Goal: Information Seeking & Learning: Learn about a topic

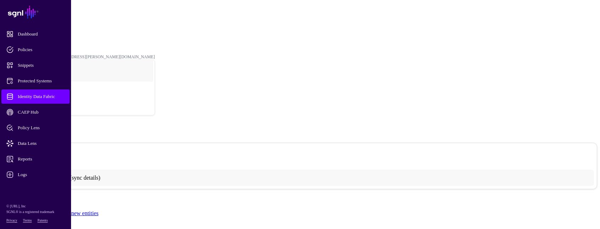
click at [27, 49] on strong "MARC" at bounding box center [20, 51] width 12 height 5
click at [32, 28] on link "HANADB" at bounding box center [23, 30] width 18 height 5
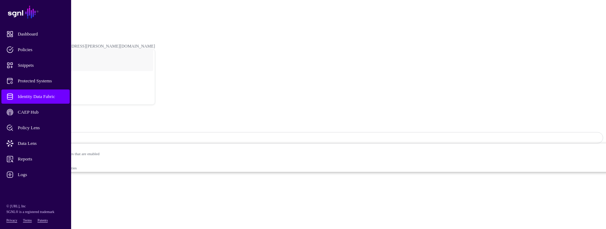
click at [36, 215] on link "Settings" at bounding box center [26, 218] width 18 height 6
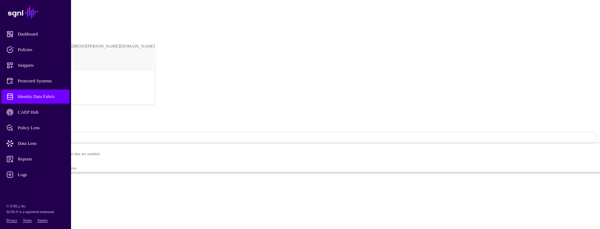
drag, startPoint x: 114, startPoint y: 6, endPoint x: 118, endPoint y: 9, distance: 4.5
click at [116, 9] on div "POC / Identity Data Fabric / HANADB / Settings gregory.vossen@lmco.com Greg Vos…" at bounding box center [300, 55] width 572 height 98
click at [49, 17] on link "Identity Data Fabric" at bounding box center [31, 19] width 34 height 5
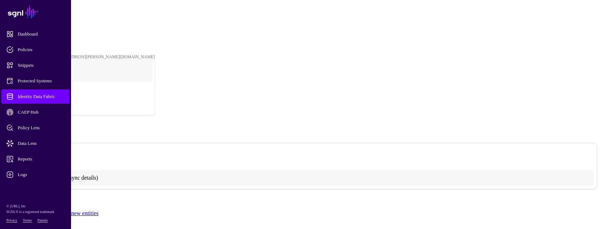
click at [49, 17] on link "Identity Data Fabric" at bounding box center [31, 19] width 34 height 5
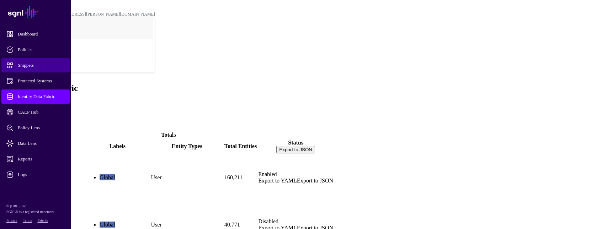
click at [31, 70] on link "Snippets" at bounding box center [35, 65] width 68 height 14
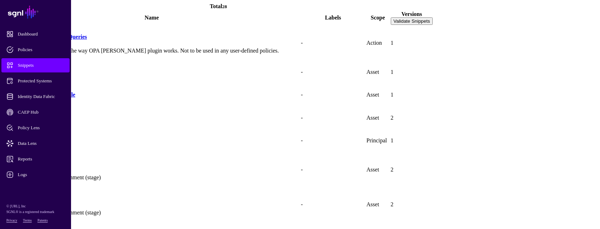
scroll to position [142, 0]
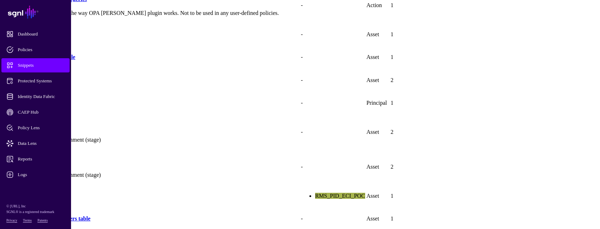
click at [51, 193] on link "Columns in MARC" at bounding box center [27, 196] width 47 height 6
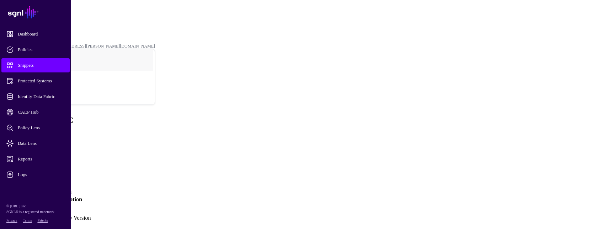
click at [28, 212] on link "Version 1" at bounding box center [16, 215] width 23 height 6
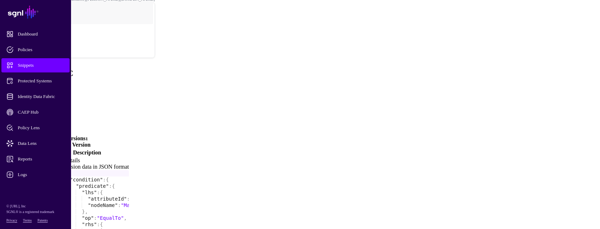
scroll to position [42, 0]
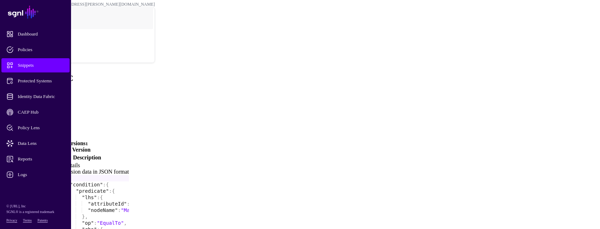
click at [91, 147] on link "Create New Version" at bounding box center [66, 150] width 48 height 6
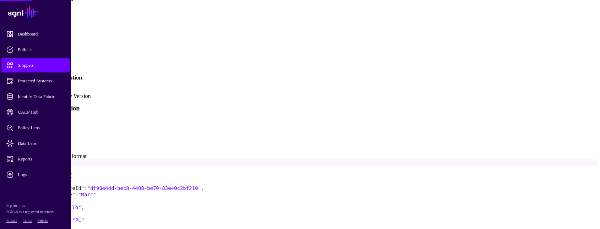
scroll to position [135, 0]
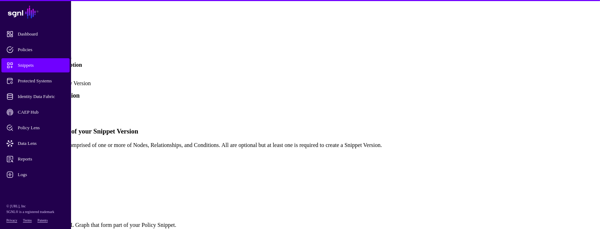
click at [41, 108] on link "Simplified" at bounding box center [29, 111] width 24 height 6
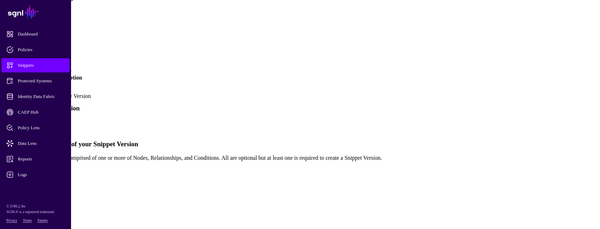
scroll to position [0, 0]
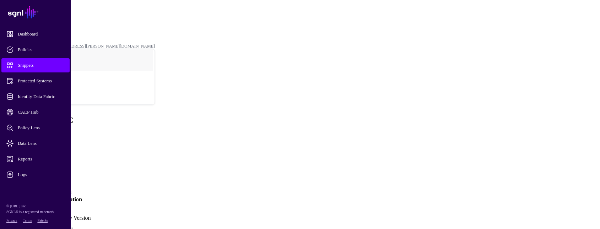
click at [119, 6] on div "POC / Policy Snippets / Columns in MARC / Snippet Versions gregory.vossen@lmco.…" at bounding box center [300, 55] width 572 height 98
click at [41, 17] on link "Policy Snippets" at bounding box center [27, 19] width 27 height 5
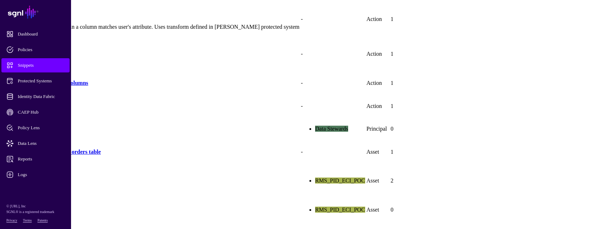
scroll to position [427, 0]
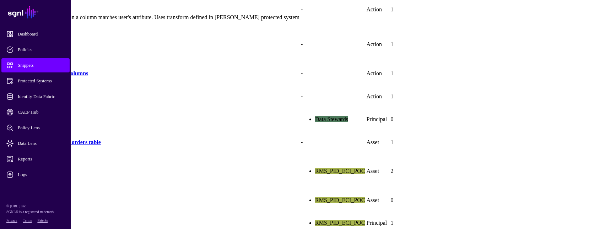
click at [44, 162] on link "PL and WERKS" at bounding box center [24, 165] width 40 height 6
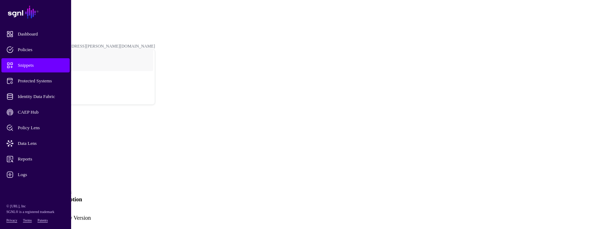
click at [28, 212] on link "Version 2" at bounding box center [16, 215] width 23 height 6
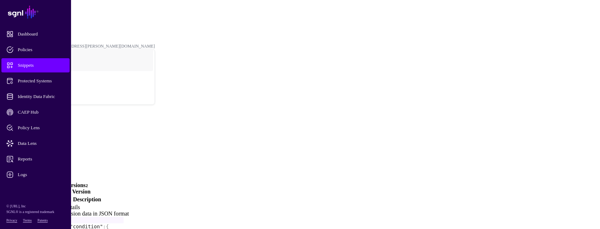
click at [48, 63] on span "Snippets" at bounding box center [41, 65] width 70 height 7
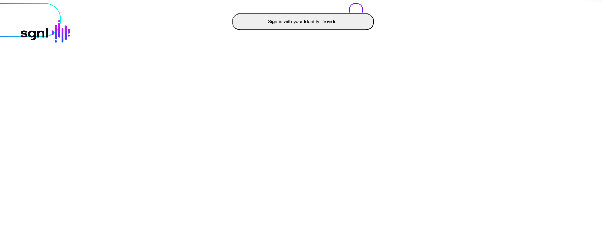
click at [232, 30] on button "Sign in with your Identity Provider" at bounding box center [303, 21] width 142 height 17
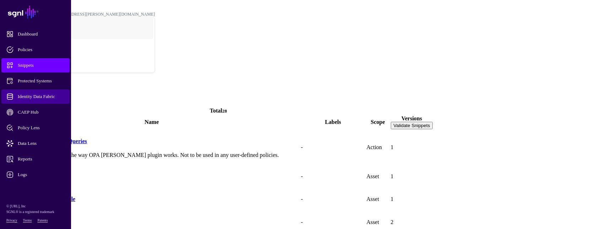
click at [49, 95] on span "Identity Data Fabric" at bounding box center [41, 96] width 70 height 7
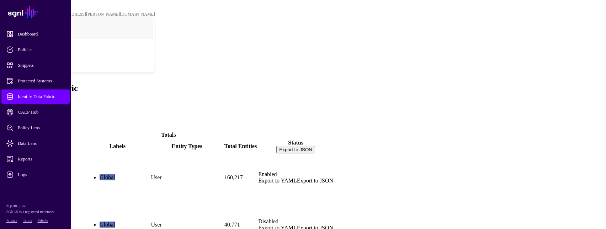
click at [20, 94] on span "Identity Data Fabric" at bounding box center [41, 96] width 70 height 7
click at [43, 187] on link "ActiveDirectory" at bounding box center [23, 190] width 39 height 6
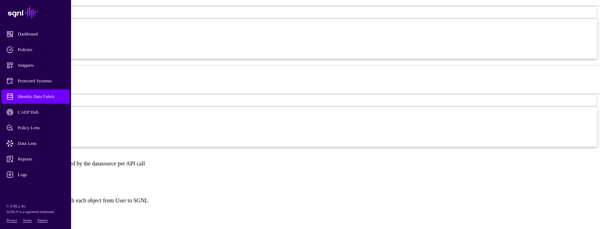
scroll to position [391, 0]
click at [45, 208] on link "Show all attributes" at bounding box center [24, 211] width 43 height 6
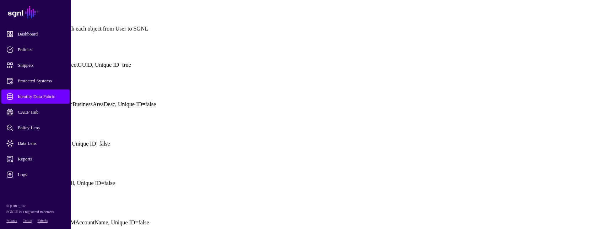
scroll to position [533, 0]
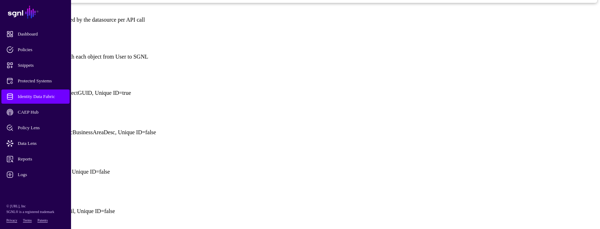
click at [566, 93] on div "**********" at bounding box center [300, 232] width 595 height 1196
click at [59, 96] on span "Identity Data Fabric" at bounding box center [41, 96] width 70 height 7
